Goal: Register for event/course

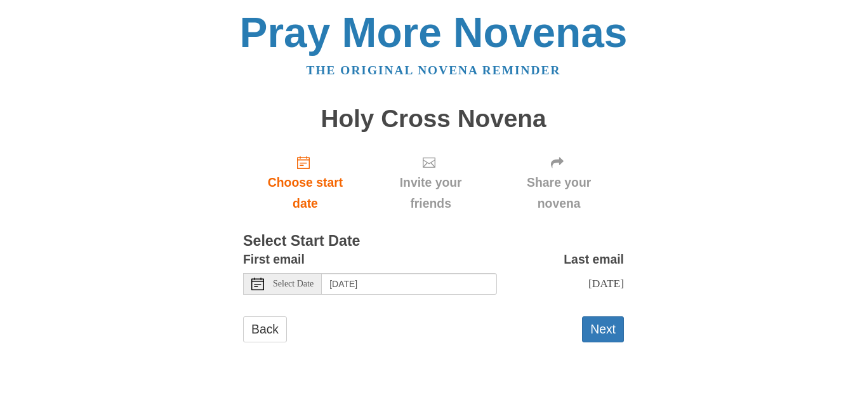
click at [295, 284] on span "Select Date" at bounding box center [293, 283] width 41 height 9
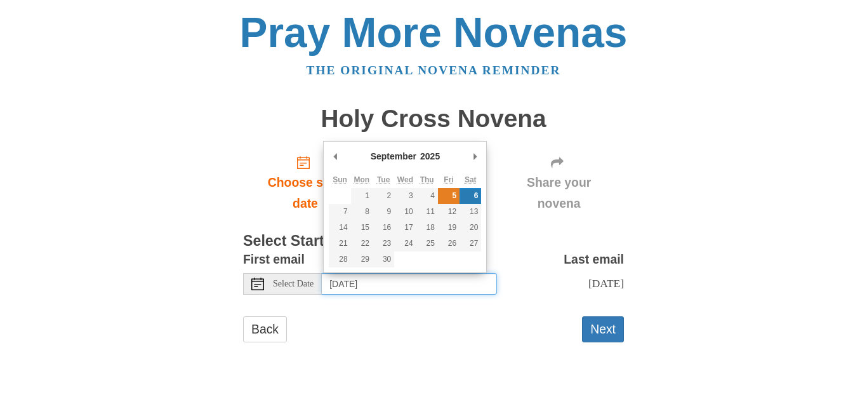
type input "[DATE]"
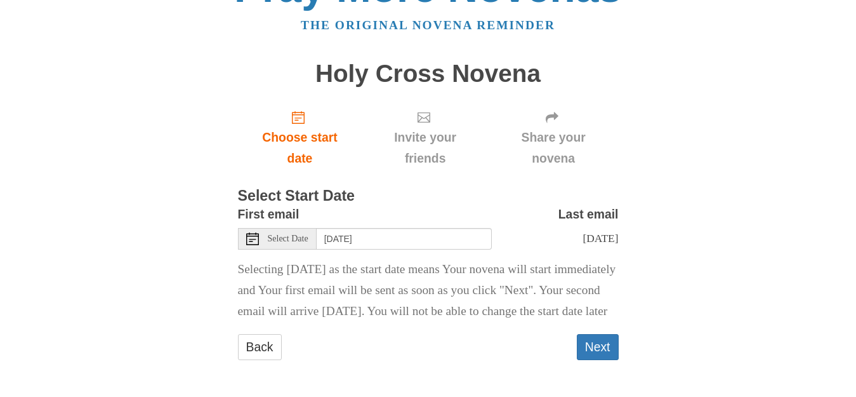
scroll to position [78, 0]
click at [590, 345] on button "Next" at bounding box center [598, 347] width 42 height 26
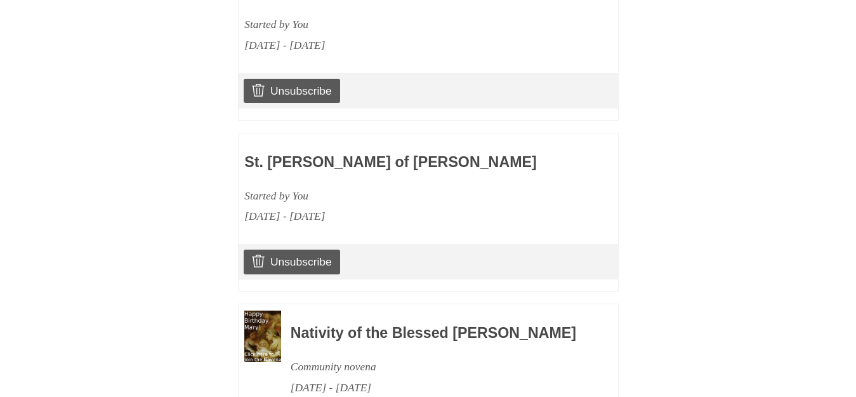
scroll to position [1181, 0]
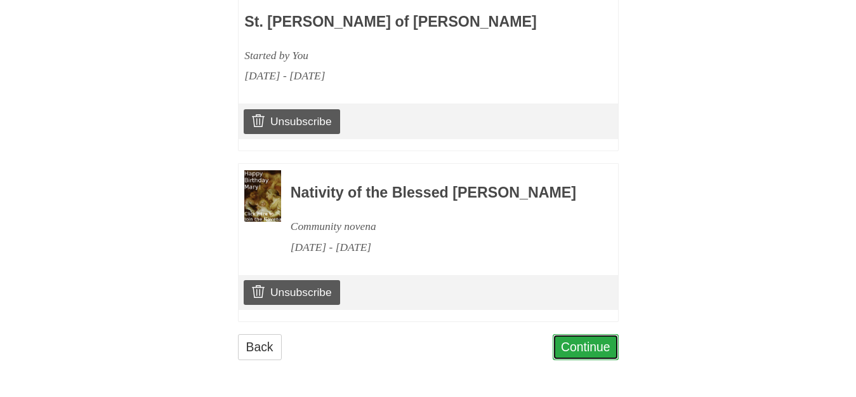
click at [605, 344] on link "Continue" at bounding box center [586, 347] width 66 height 26
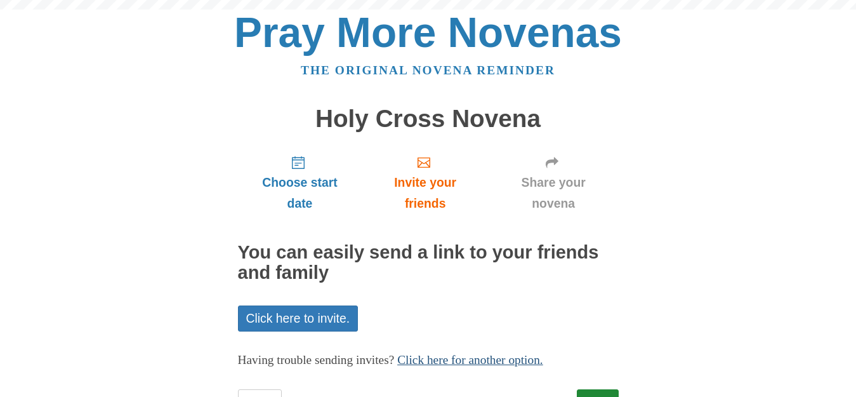
scroll to position [55, 0]
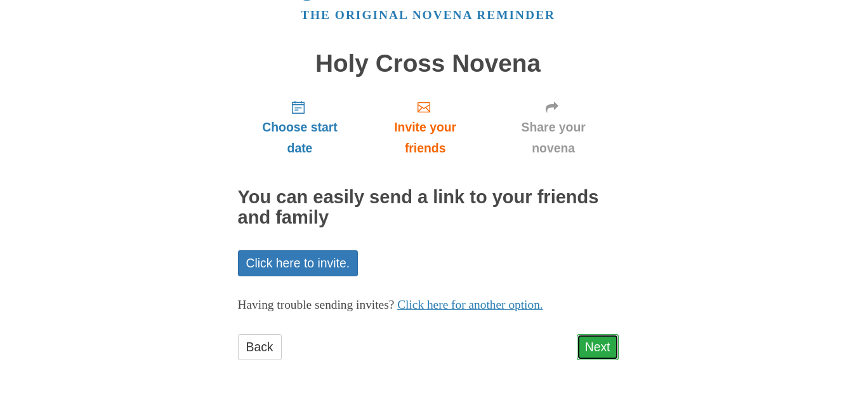
click at [590, 340] on link "Next" at bounding box center [598, 347] width 42 height 26
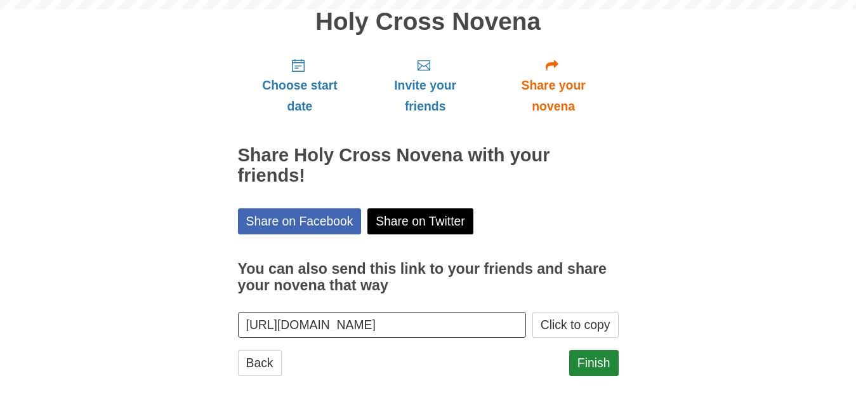
scroll to position [113, 0]
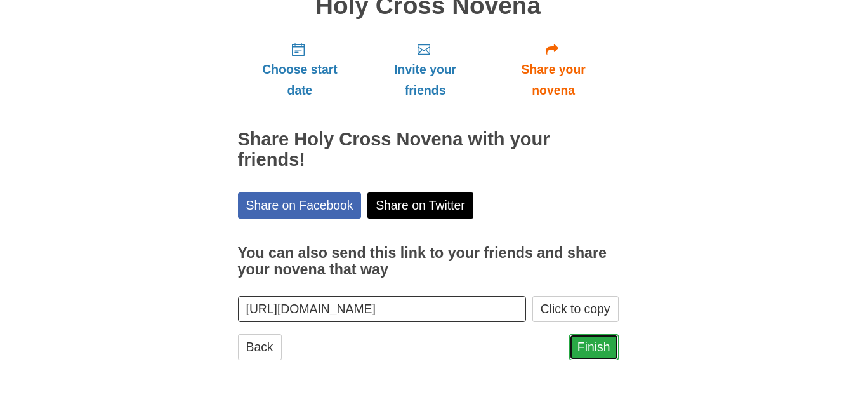
click at [611, 352] on link "Finish" at bounding box center [594, 347] width 50 height 26
